Goal: Task Accomplishment & Management: Manage account settings

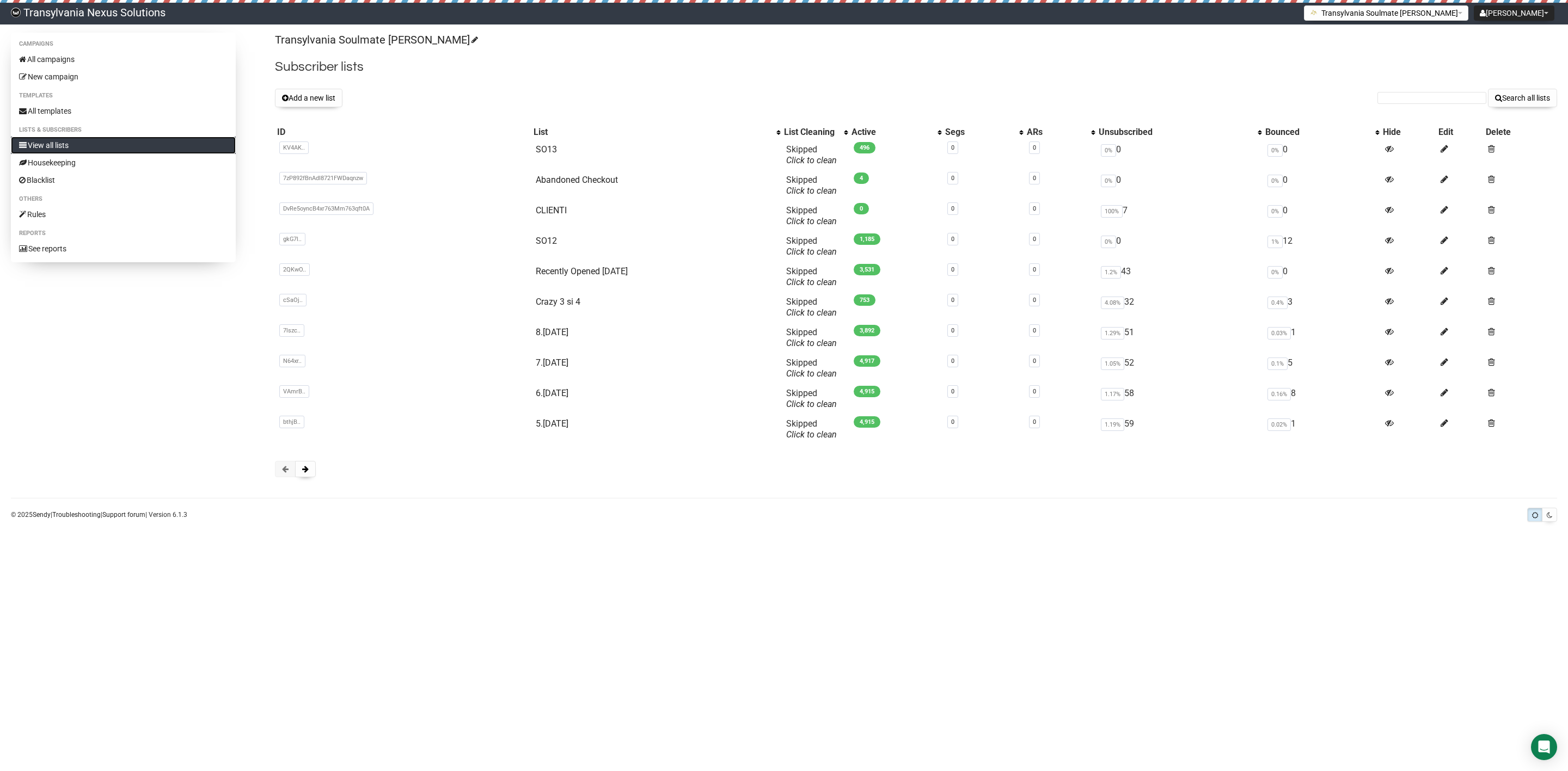
click at [61, 145] on link "View all lists" at bounding box center [123, 145] width 225 height 17
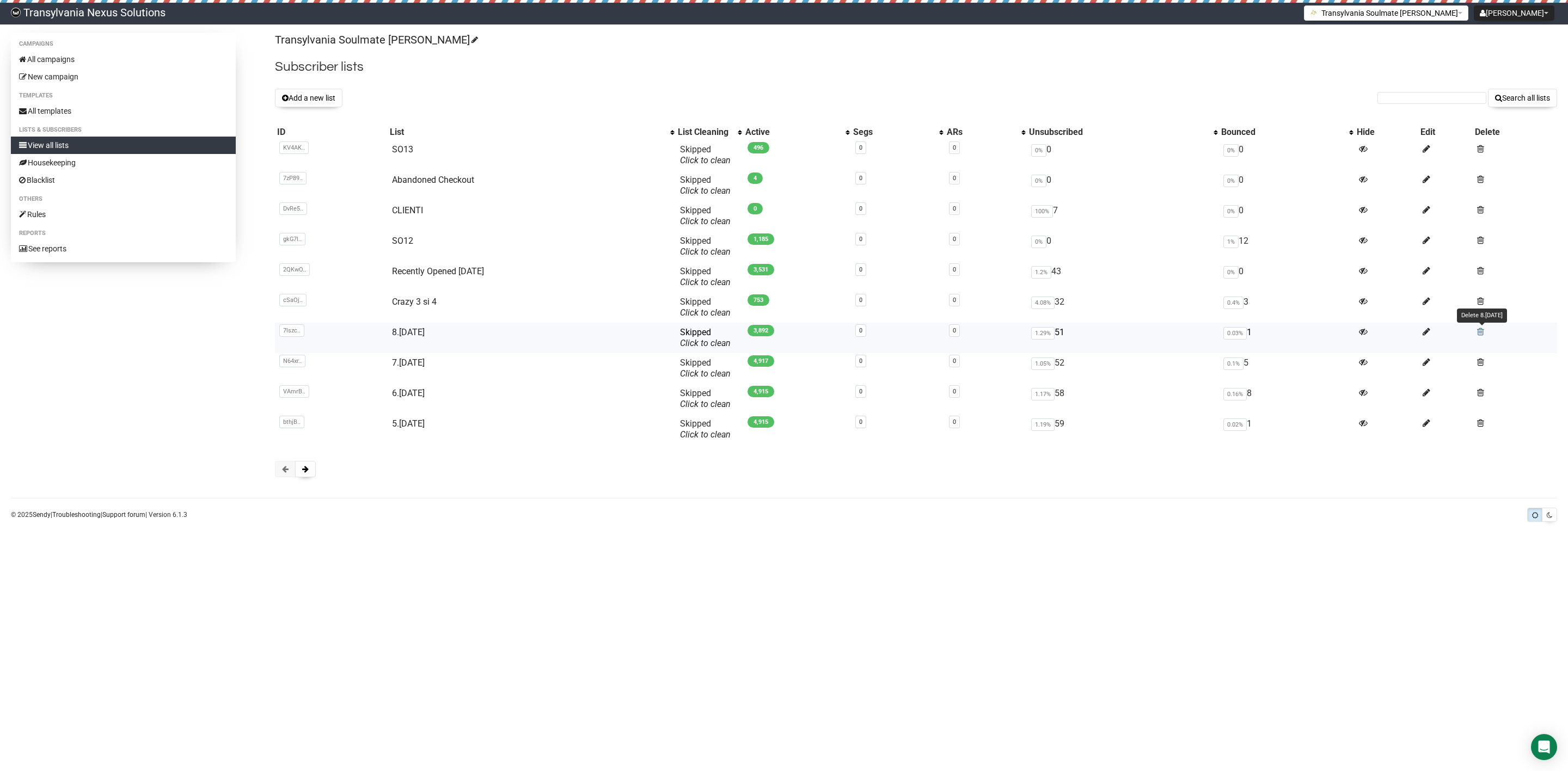
click at [1482, 331] on span at bounding box center [1481, 332] width 7 height 9
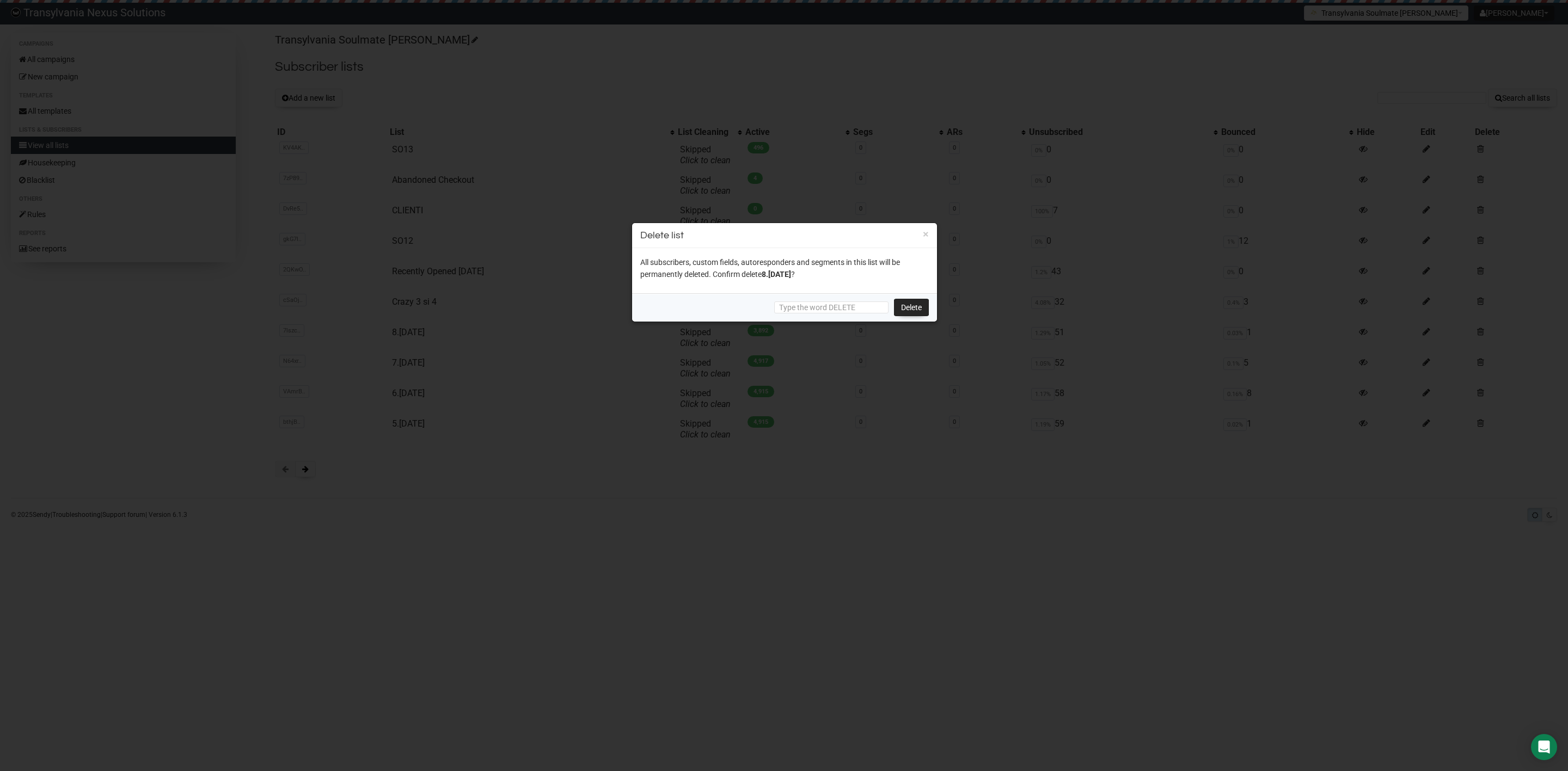
click at [714, 515] on div at bounding box center [784, 386] width 1568 height 771
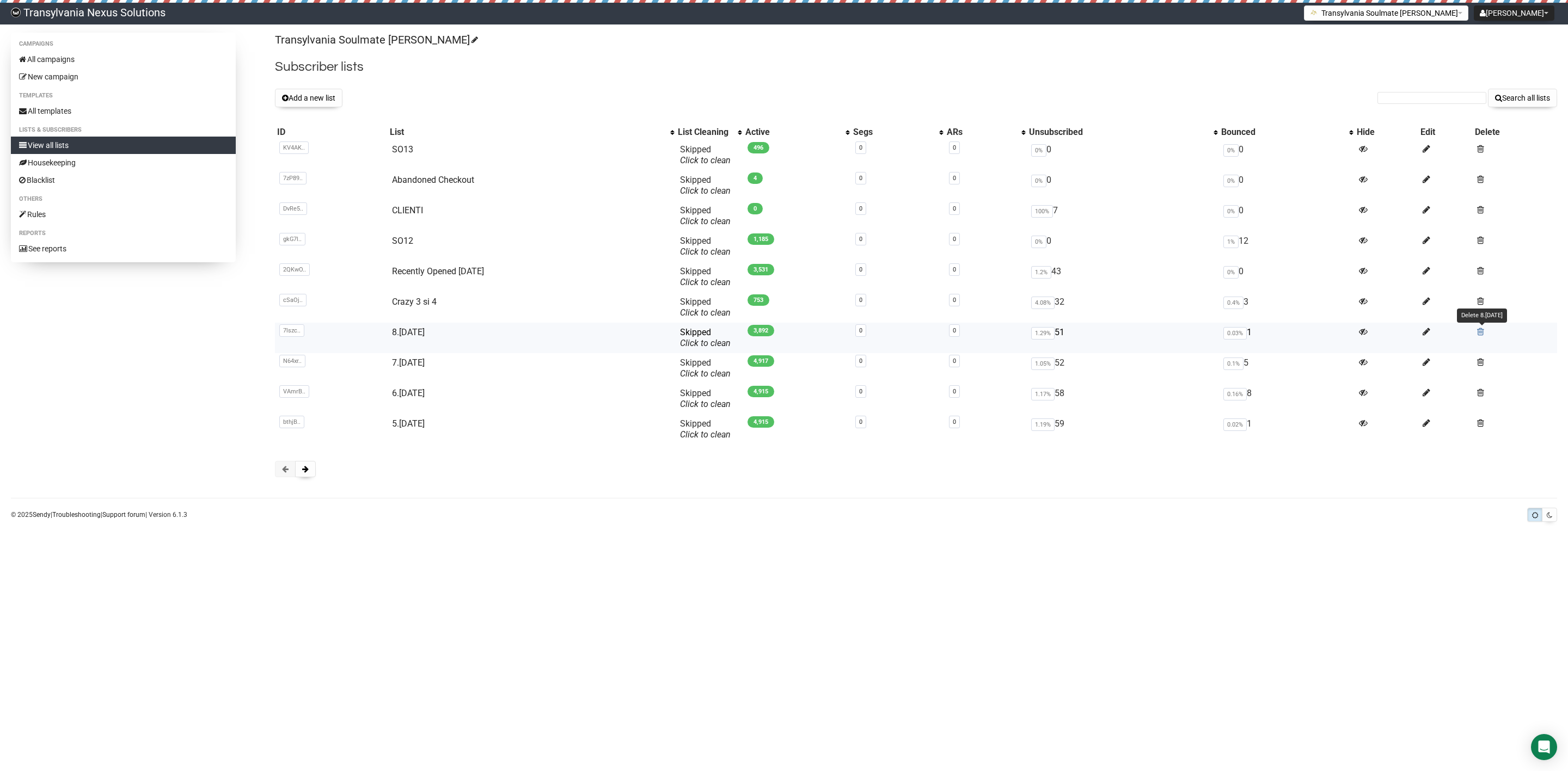
click at [1480, 330] on span at bounding box center [1481, 332] width 7 height 9
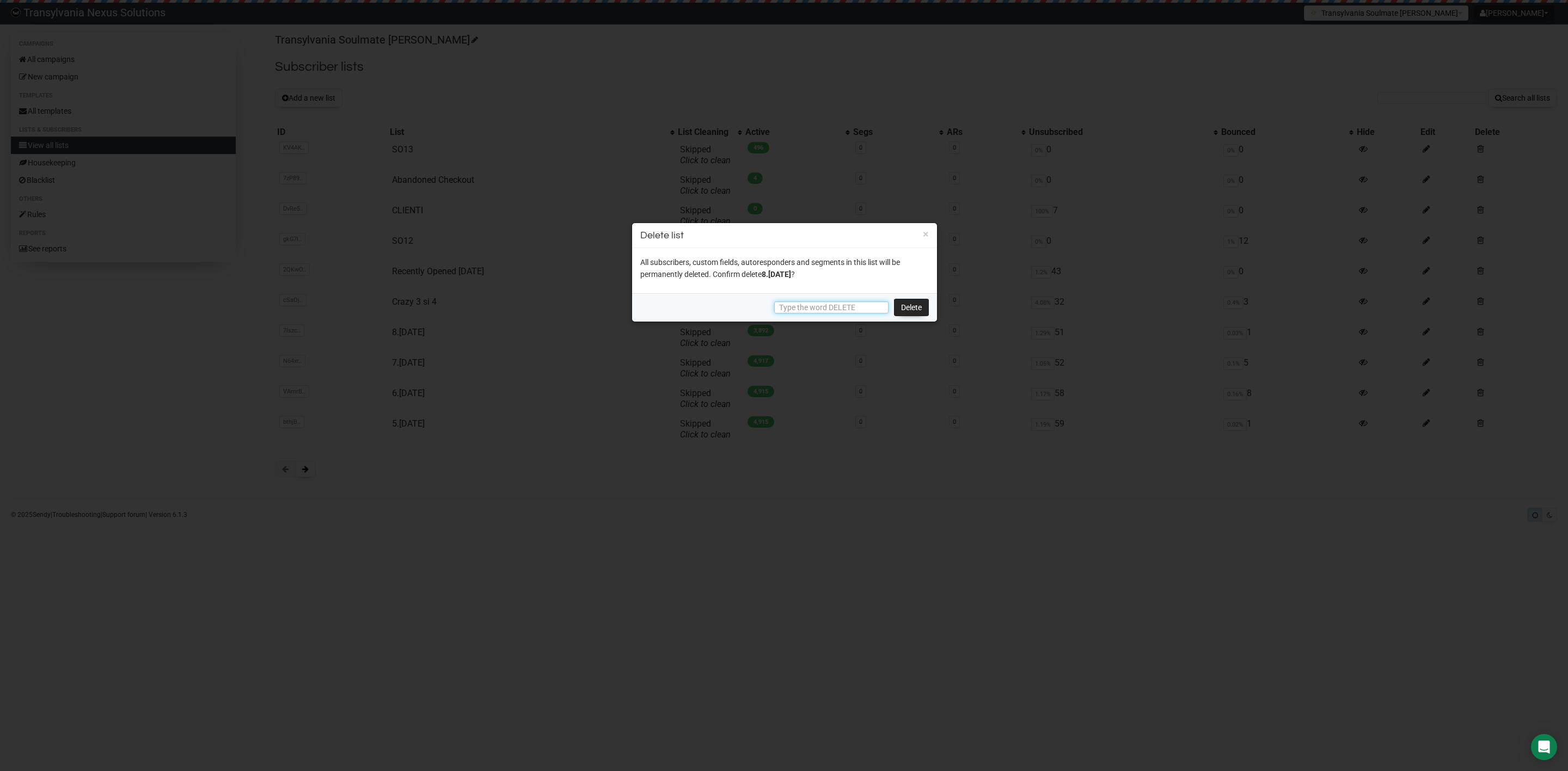
click at [840, 311] on input "text" at bounding box center [831, 307] width 114 height 12
type input "DELETE"
drag, startPoint x: 836, startPoint y: 296, endPoint x: 774, endPoint y: 307, distance: 63.0
click at [774, 307] on div "DELETE [GEOGRAPHIC_DATA]" at bounding box center [784, 307] width 305 height 28
click at [788, 305] on input "DELETE" at bounding box center [831, 307] width 114 height 12
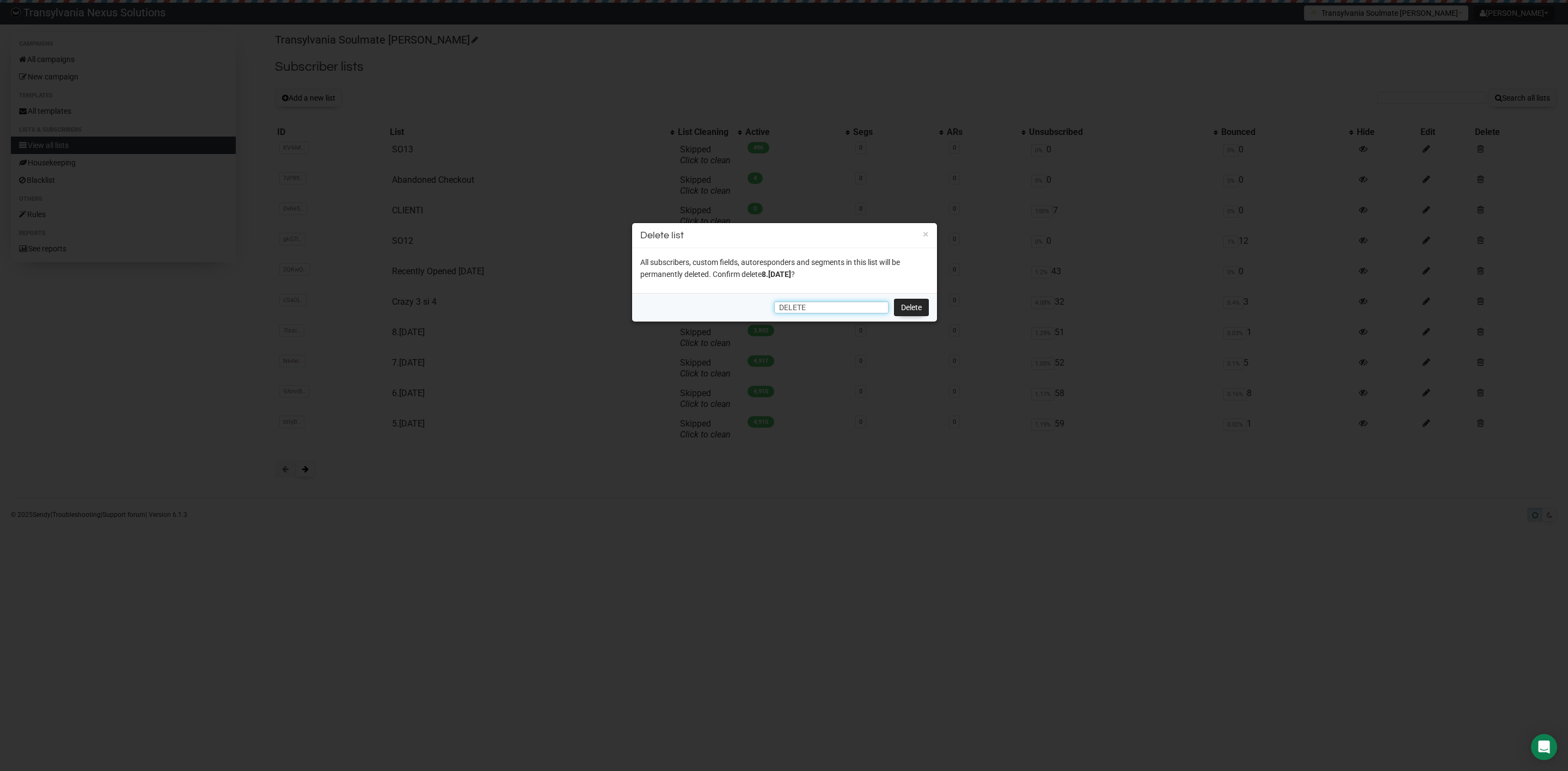
click at [788, 305] on input "DELETE" at bounding box center [831, 307] width 114 height 12
click at [920, 311] on link "Delete" at bounding box center [911, 307] width 35 height 17
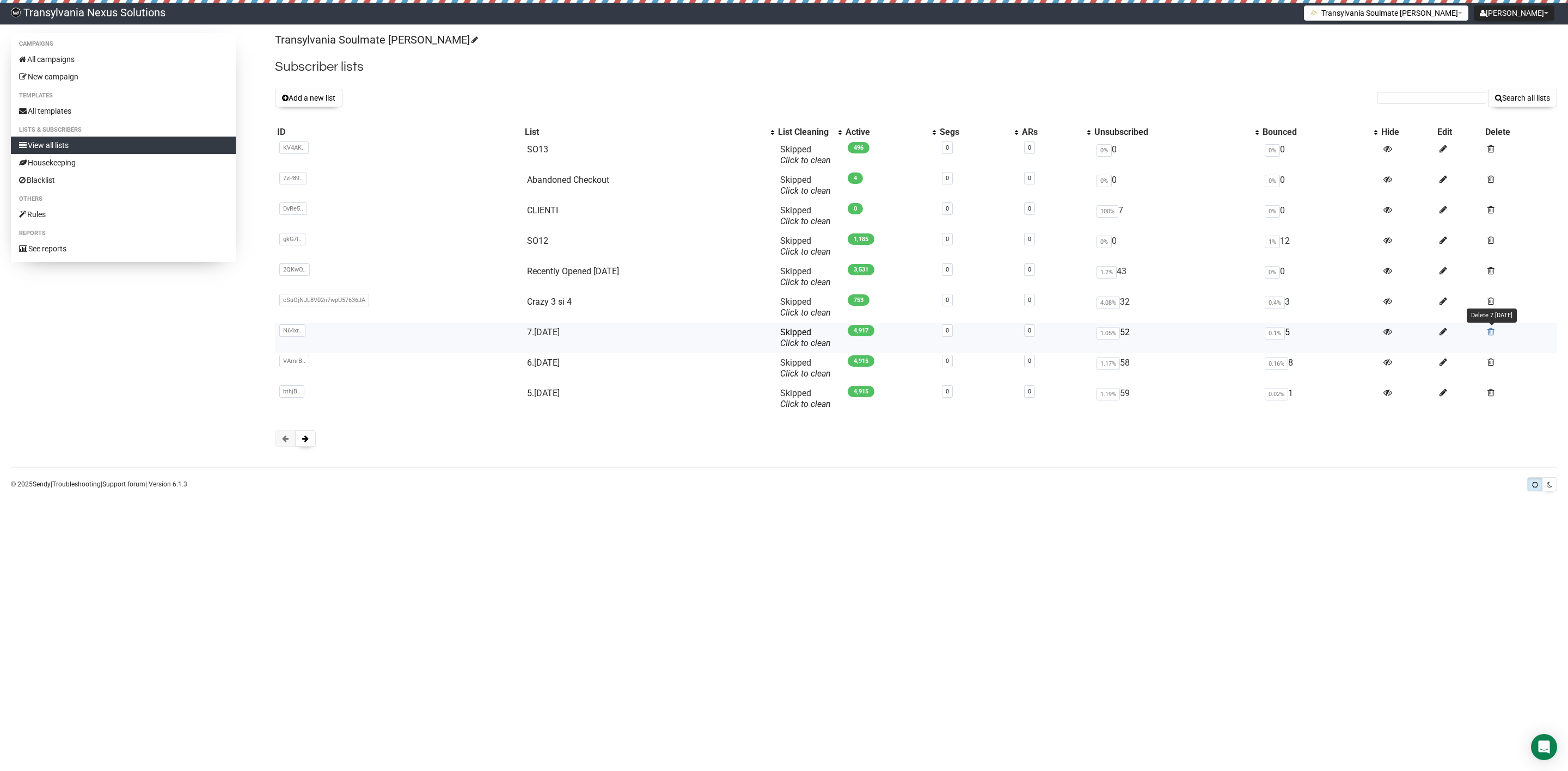
click at [1493, 331] on span at bounding box center [1491, 332] width 7 height 9
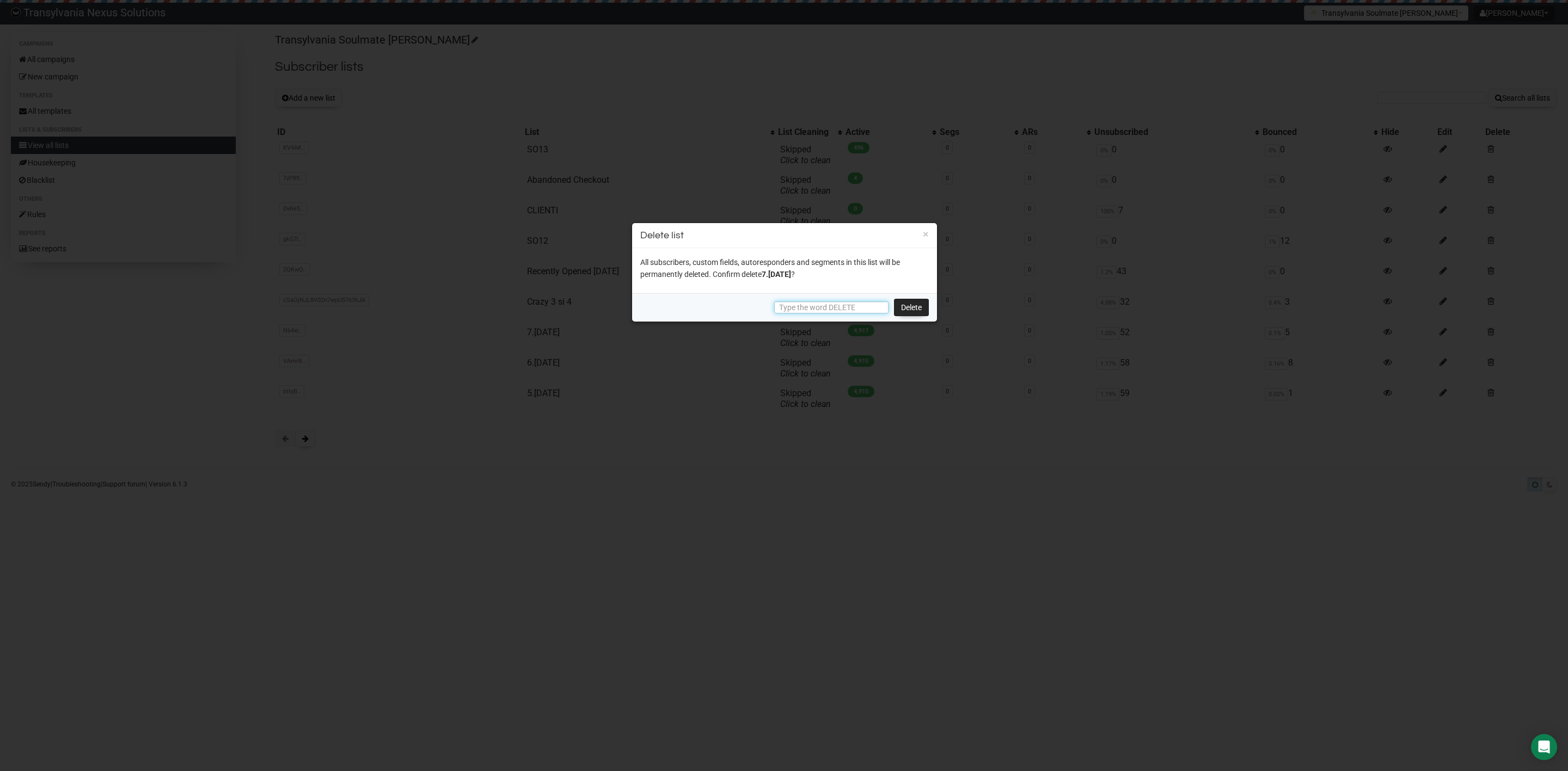
paste input "DELETE"
type input "DELETE"
click at [910, 311] on link "Delete" at bounding box center [911, 307] width 35 height 17
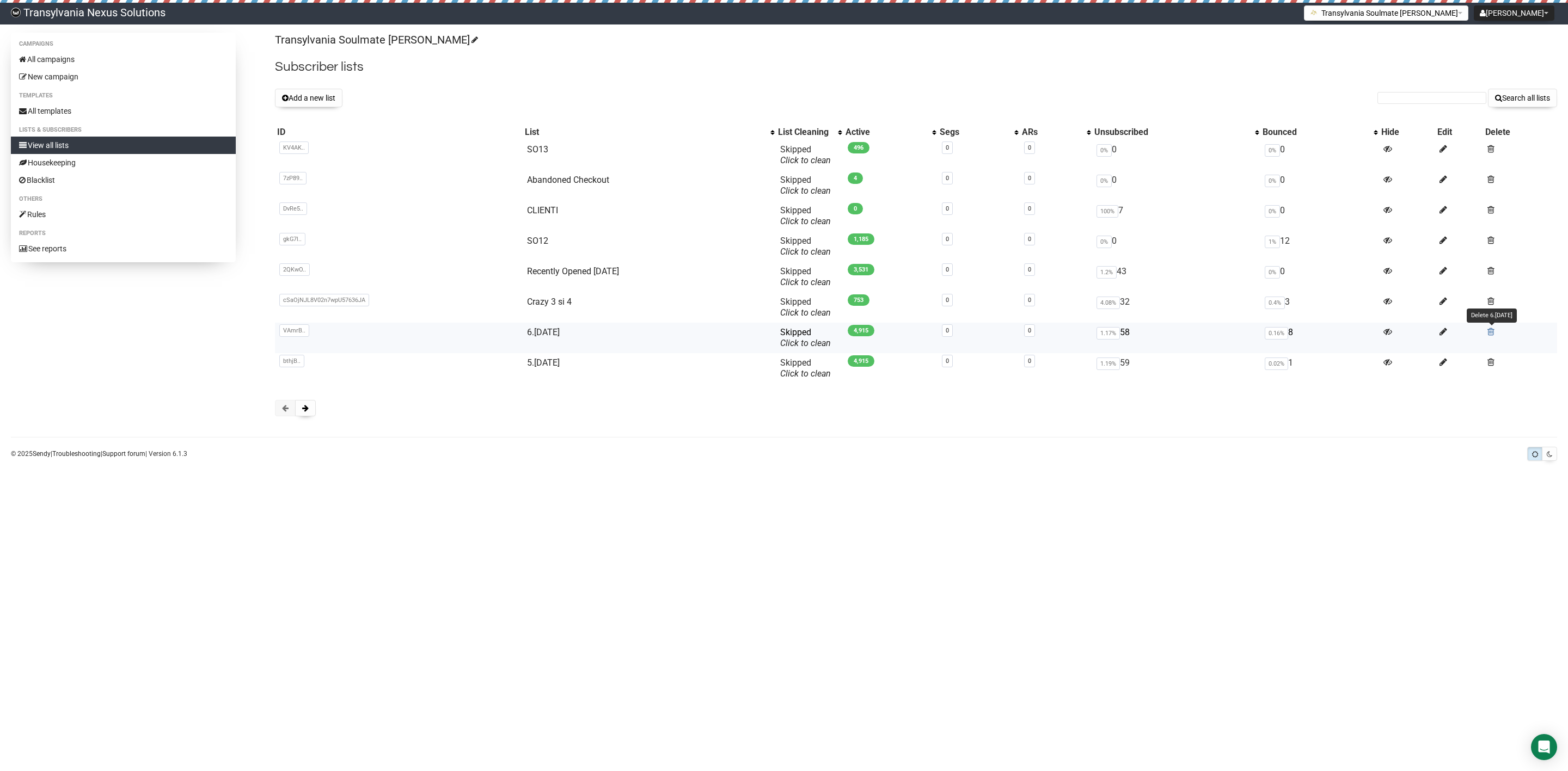
click at [1490, 327] on span at bounding box center [1491, 332] width 7 height 9
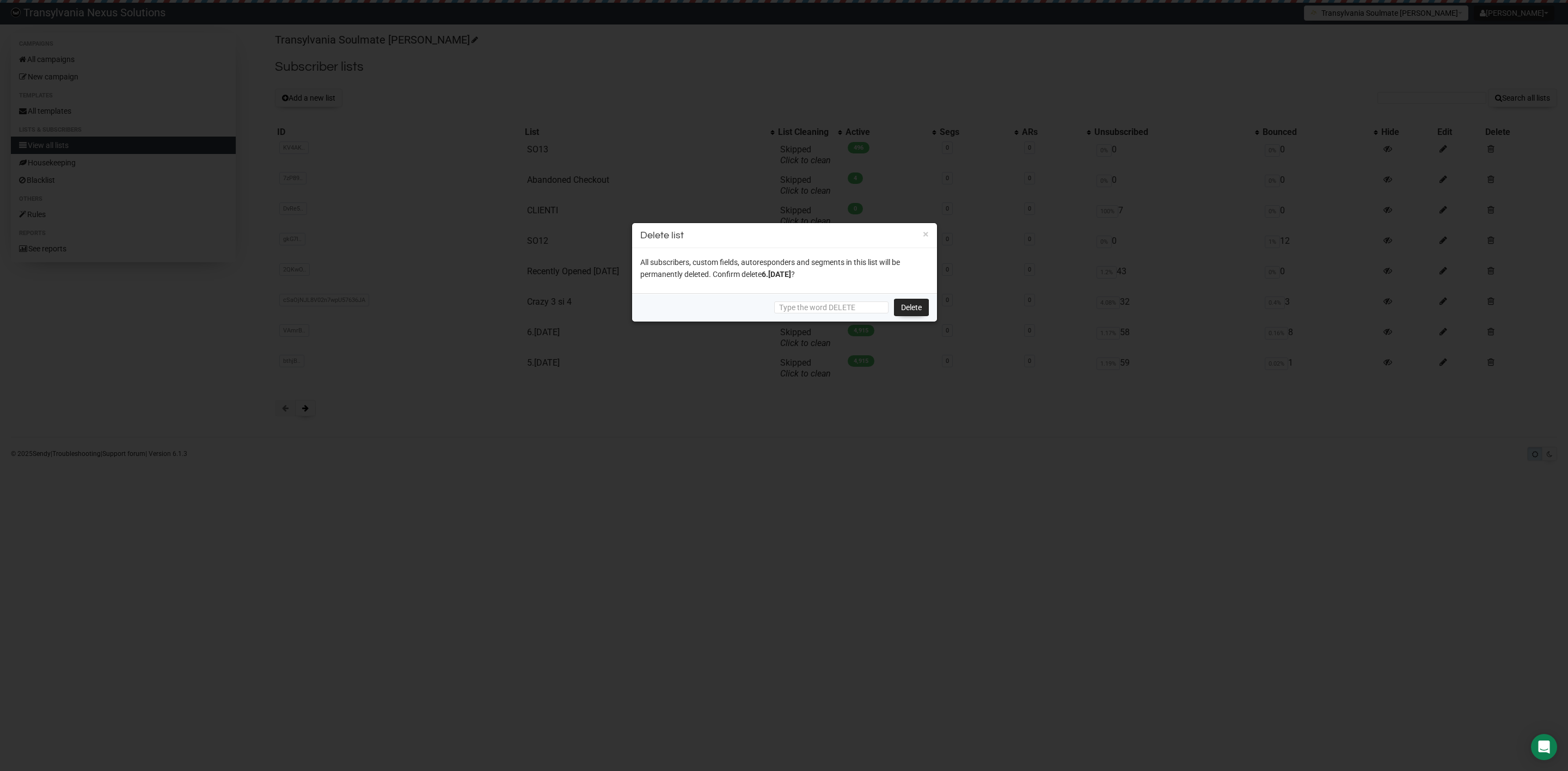
click at [801, 294] on div "Delete" at bounding box center [784, 307] width 305 height 28
click at [801, 300] on div "Delete" at bounding box center [784, 307] width 305 height 28
click at [801, 311] on input "text" at bounding box center [831, 307] width 114 height 12
paste input "DELETE"
type input "DELETE"
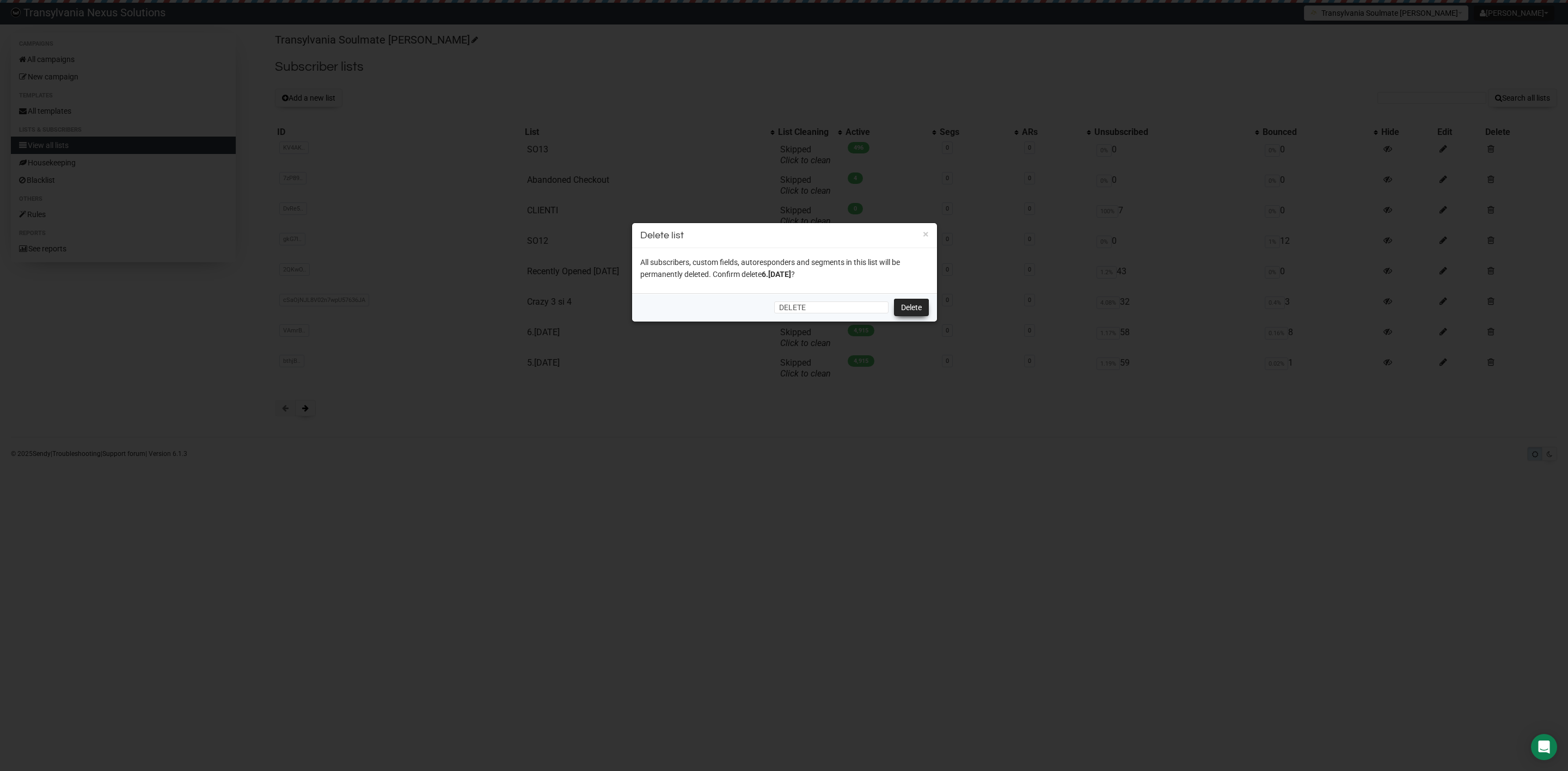
click at [910, 310] on link "Delete" at bounding box center [911, 307] width 35 height 17
click at [917, 305] on link "Delete" at bounding box center [911, 307] width 35 height 17
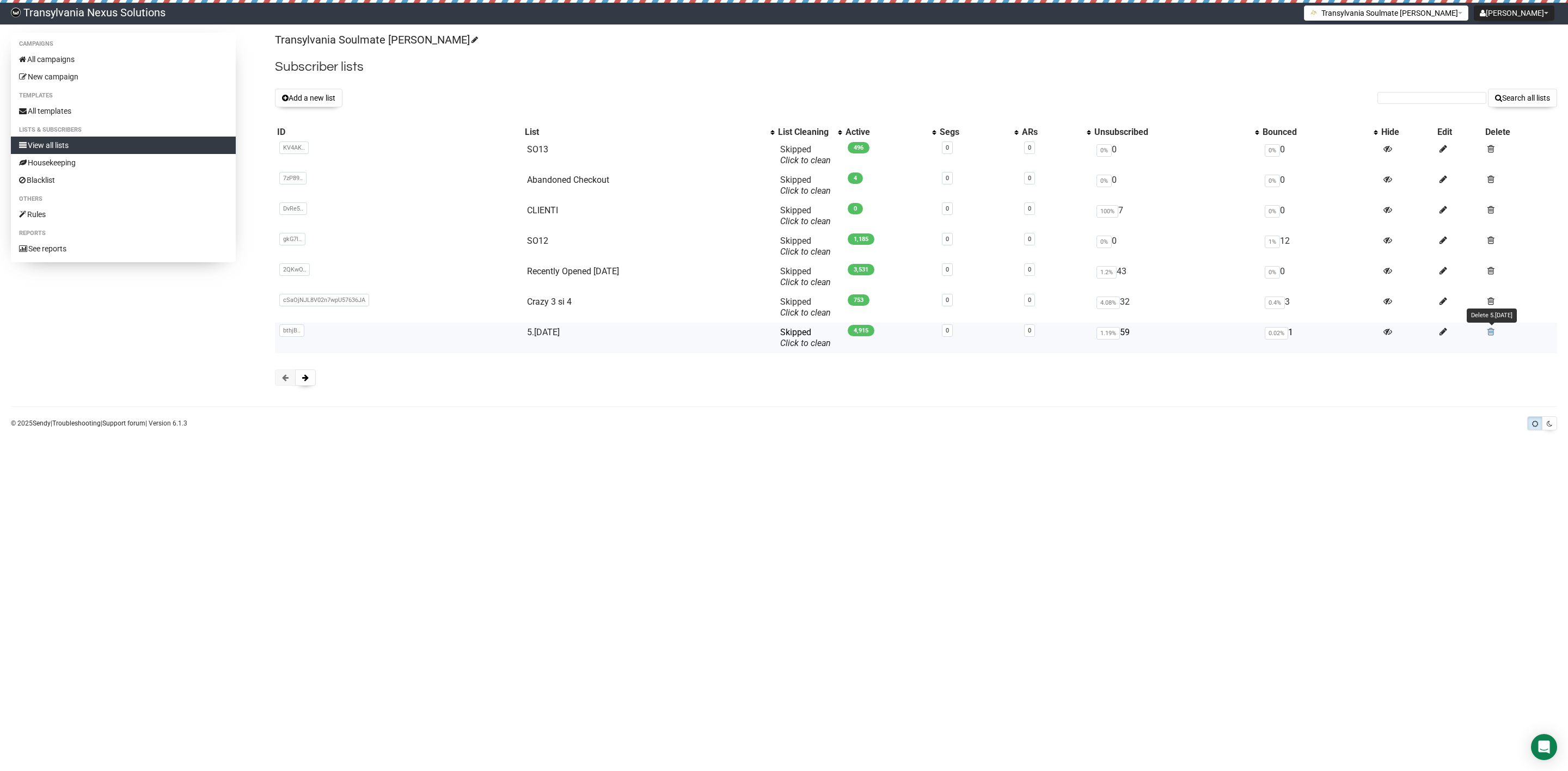
click at [1495, 333] on span at bounding box center [1491, 332] width 7 height 9
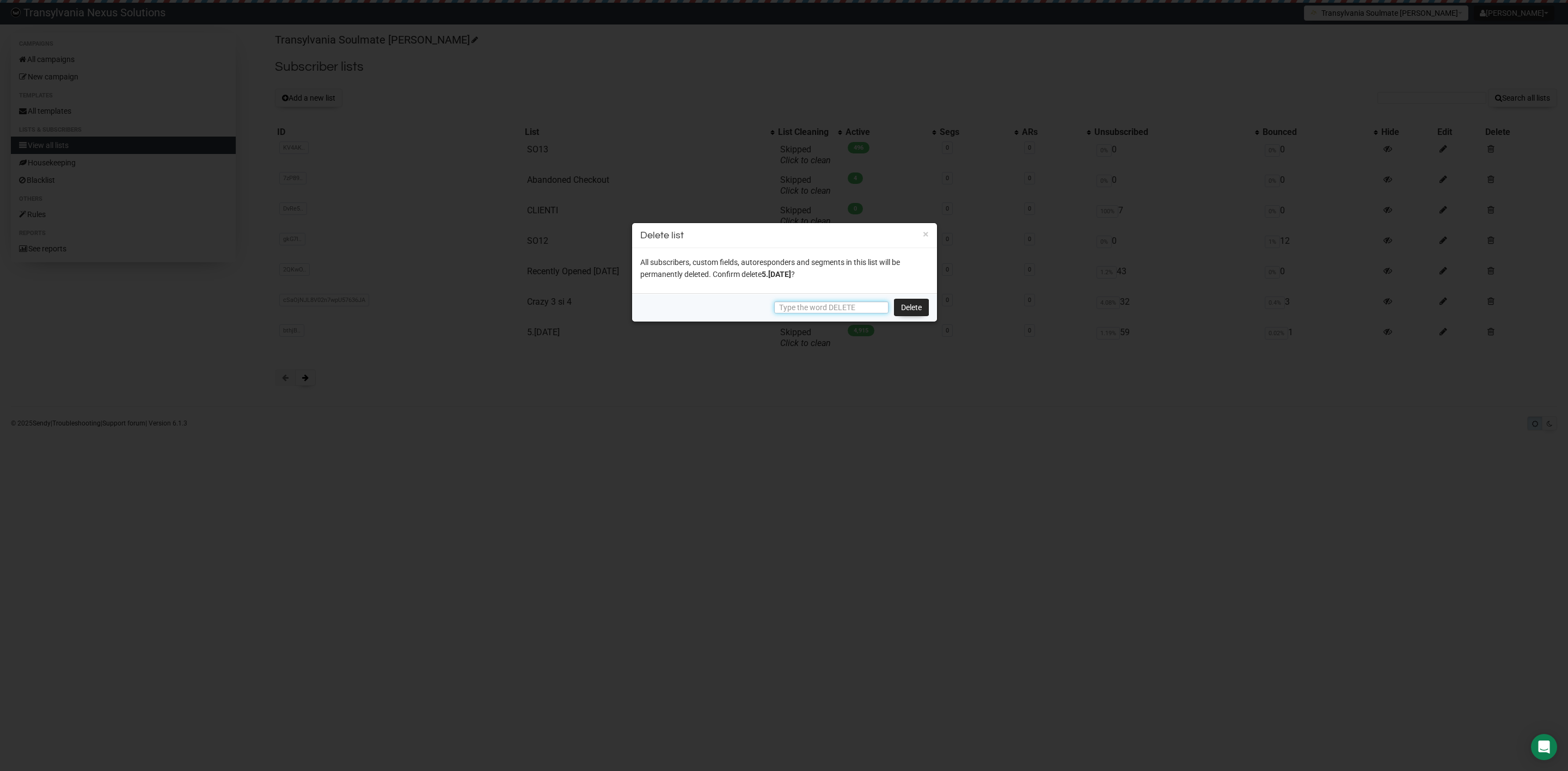
click at [825, 311] on input "text" at bounding box center [831, 307] width 114 height 12
paste input "DELETE"
type input "DELETE"
click at [912, 298] on div "DELETE [GEOGRAPHIC_DATA]" at bounding box center [784, 307] width 305 height 28
click at [909, 307] on link "Delete" at bounding box center [911, 307] width 35 height 17
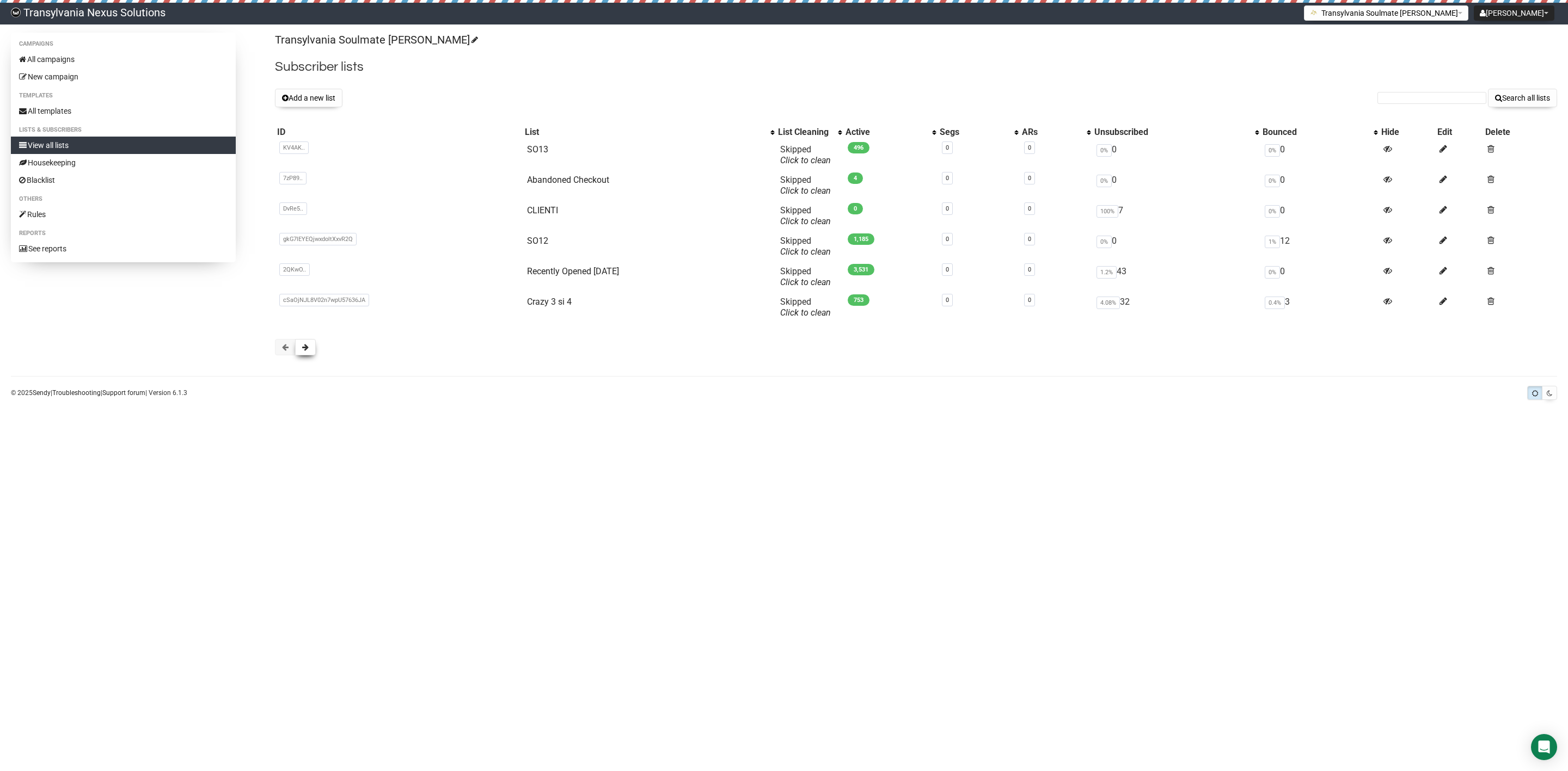
click at [306, 340] on button at bounding box center [305, 347] width 21 height 17
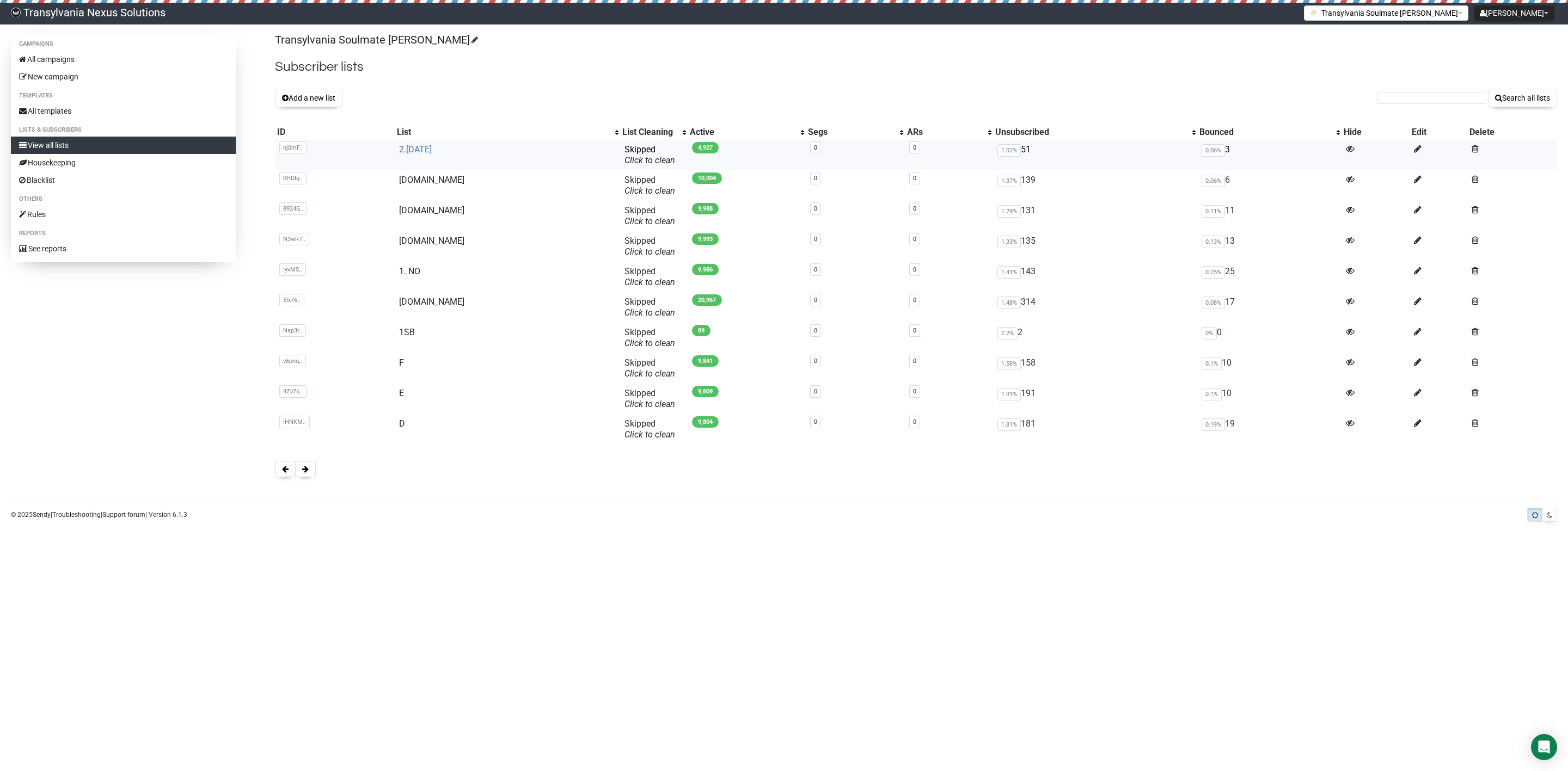
click at [430, 146] on link "2.Sunday" at bounding box center [415, 149] width 32 height 11
